Goal: Information Seeking & Learning: Learn about a topic

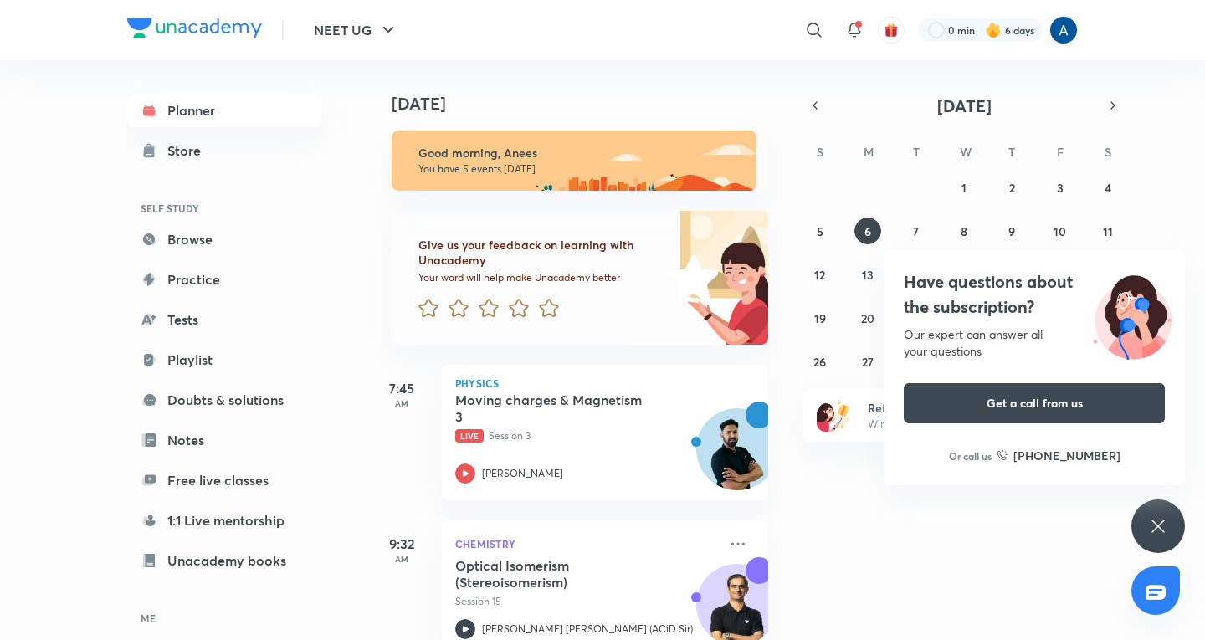
scroll to position [251, 0]
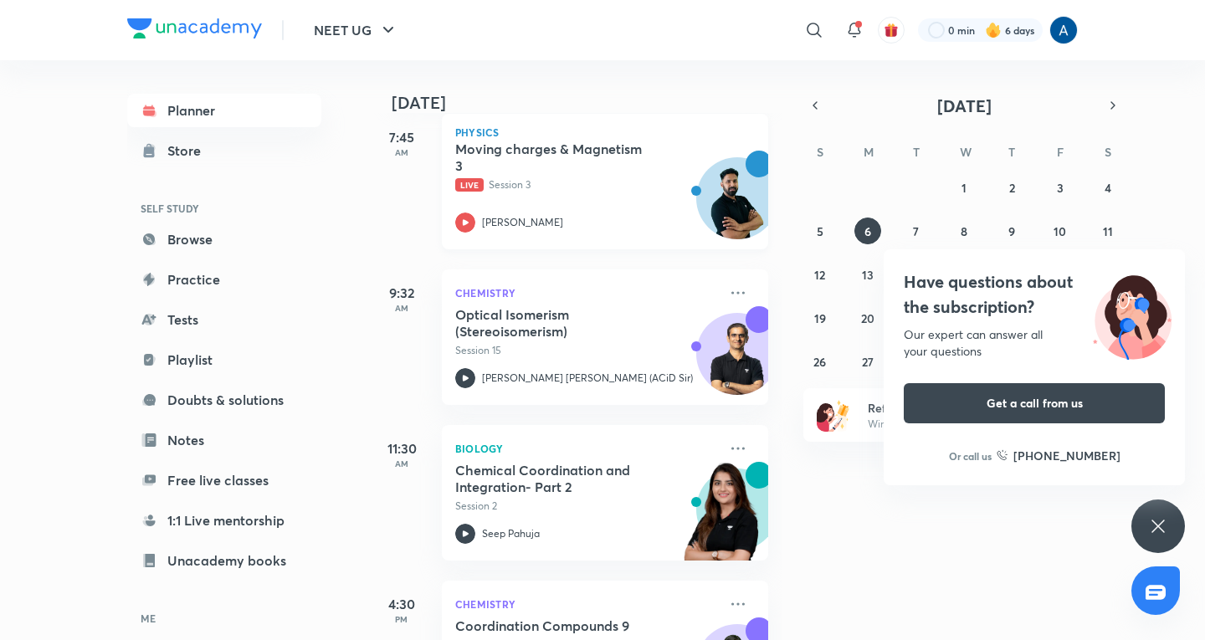
click at [546, 198] on div "Moving charges & Magnetism 3 Live Session 3 [PERSON_NAME]" at bounding box center [586, 187] width 263 height 92
click at [1163, 525] on icon at bounding box center [1158, 526] width 20 height 20
